Goal: Information Seeking & Learning: Learn about a topic

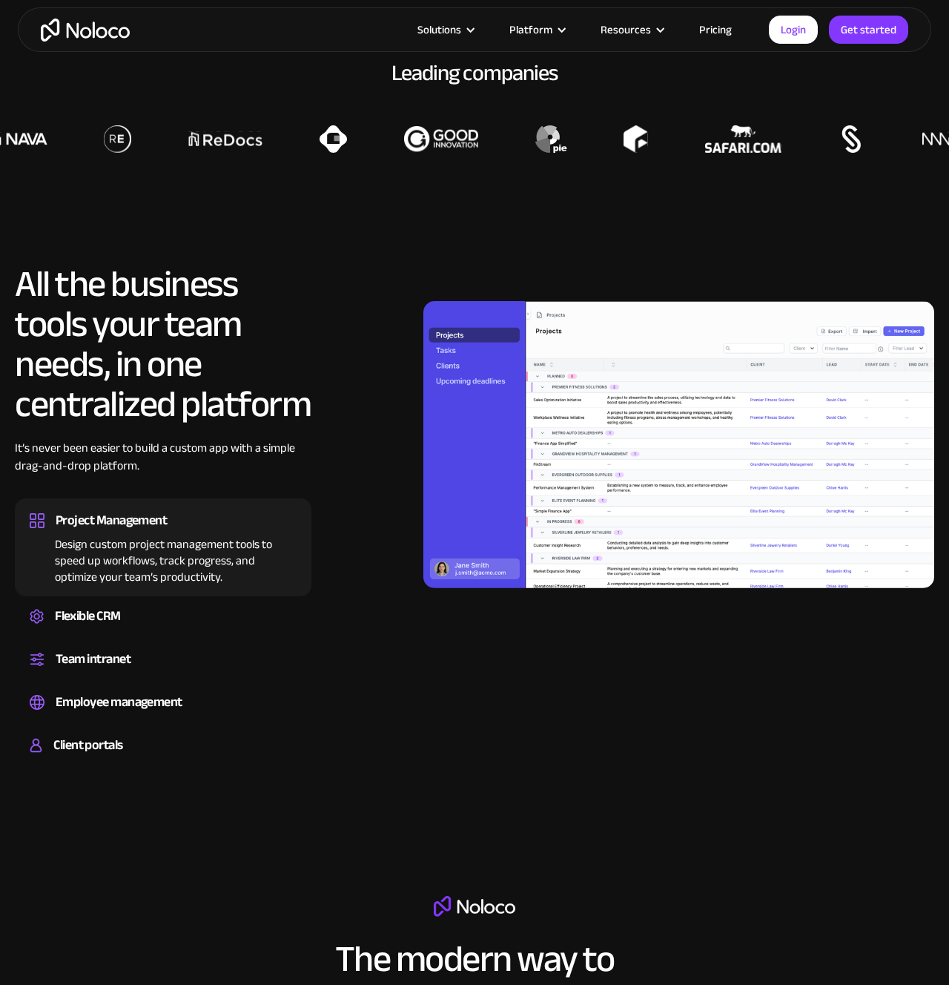
scroll to position [1155, 0]
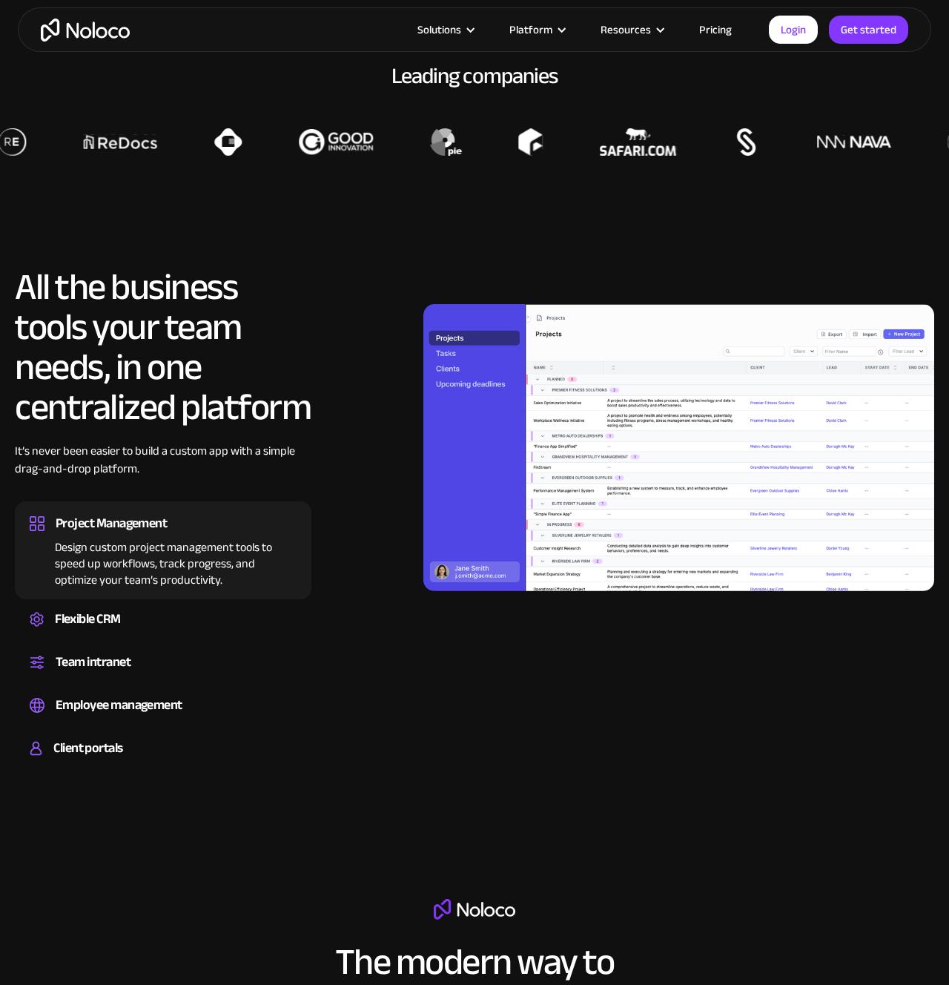
click at [719, 29] on link "Pricing" at bounding box center [716, 29] width 70 height 19
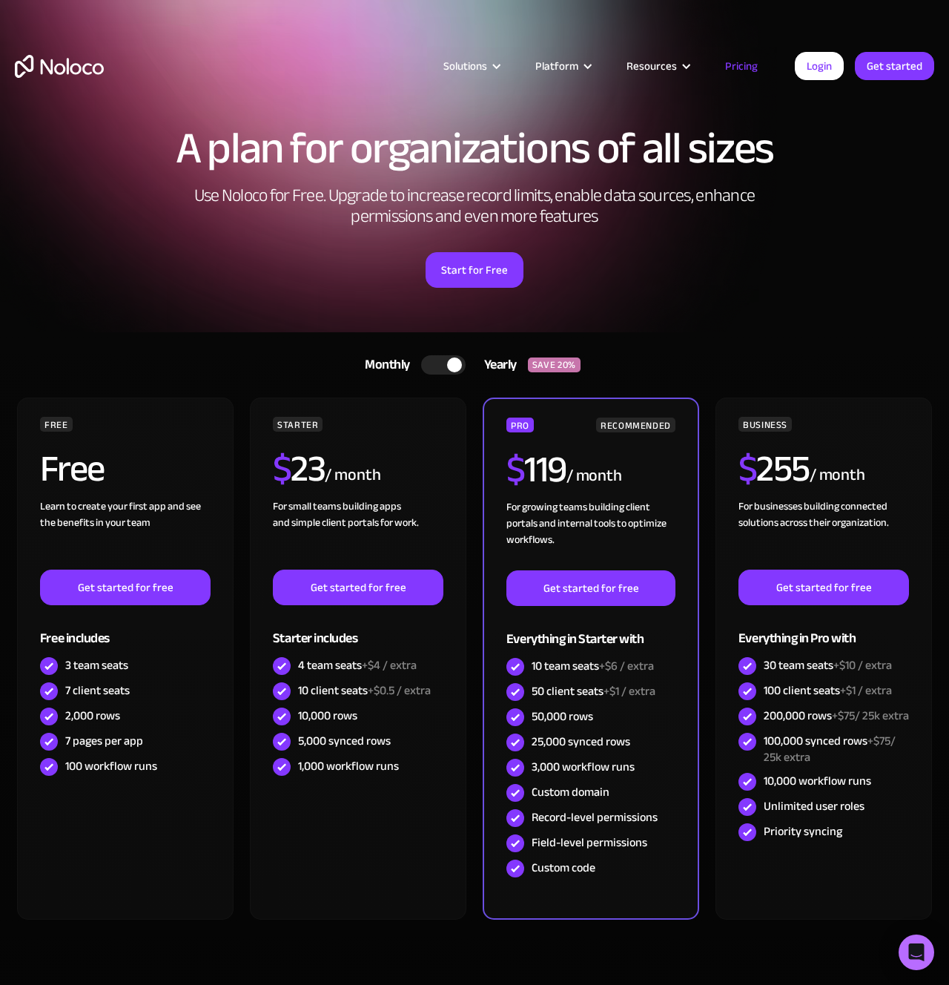
click at [58, 66] on img "home" at bounding box center [59, 66] width 89 height 23
